Goal: Connect with others: Connect with others

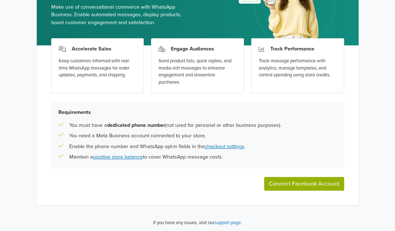
scroll to position [75, 0]
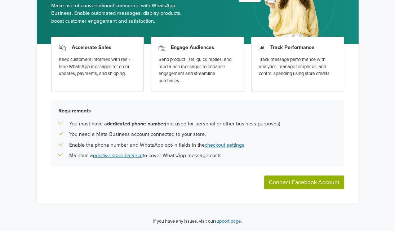
click at [319, 183] on button "Connect Facebook Account" at bounding box center [304, 182] width 80 height 14
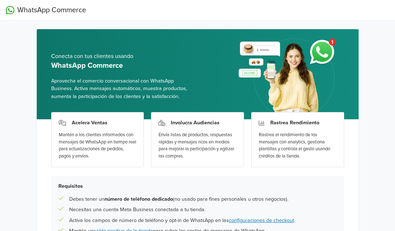
scroll to position [75, 0]
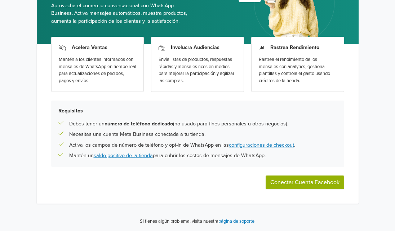
click at [315, 181] on button "Conectar Cuenta Facebook" at bounding box center [304, 182] width 78 height 14
